Goal: Find contact information: Find contact information

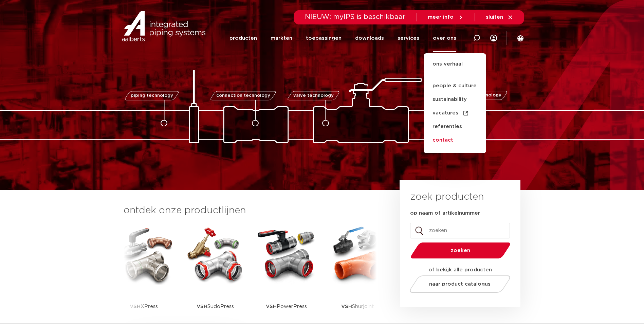
click at [445, 138] on link "contact" at bounding box center [454, 140] width 62 height 14
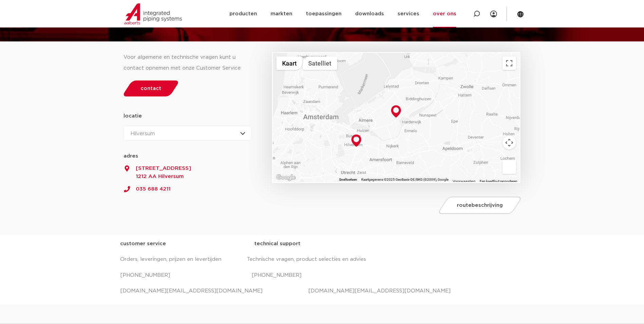
scroll to position [170, 0]
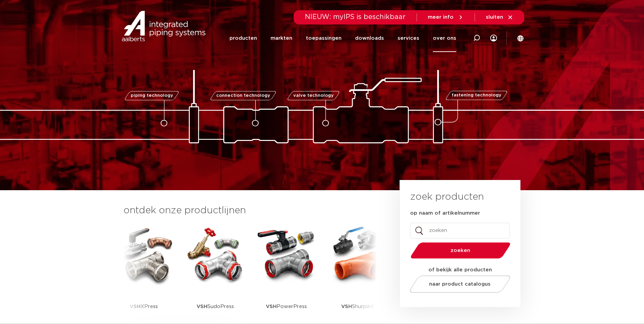
click at [446, 31] on link "over ons" at bounding box center [444, 37] width 23 height 27
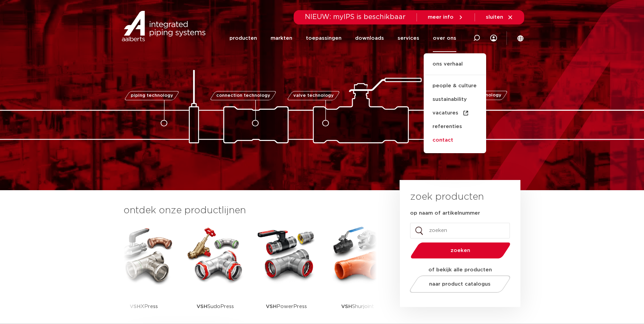
click at [448, 139] on link "contact" at bounding box center [454, 140] width 62 height 14
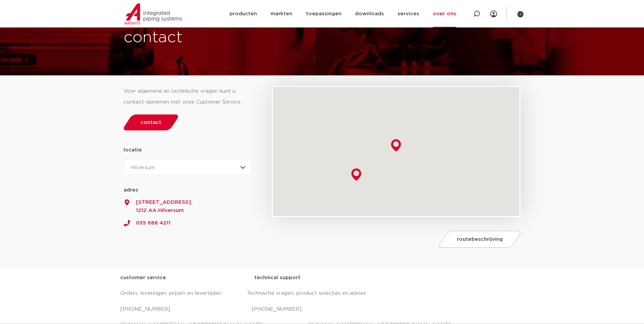
scroll to position [170, 0]
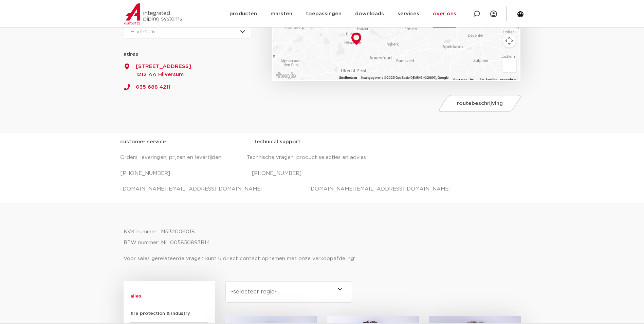
click at [165, 172] on p "[PHONE_NUMBER] [PHONE_NUMBER]" at bounding box center [322, 173] width 404 height 11
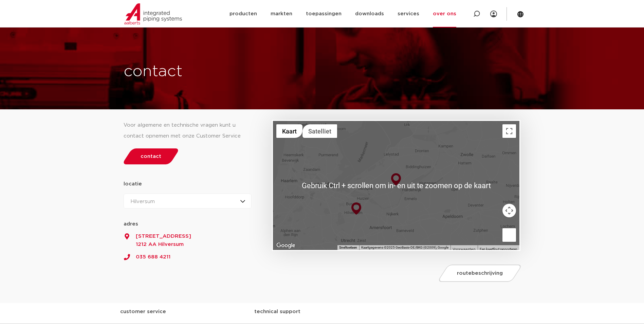
scroll to position [102, 0]
